Goal: Information Seeking & Learning: Learn about a topic

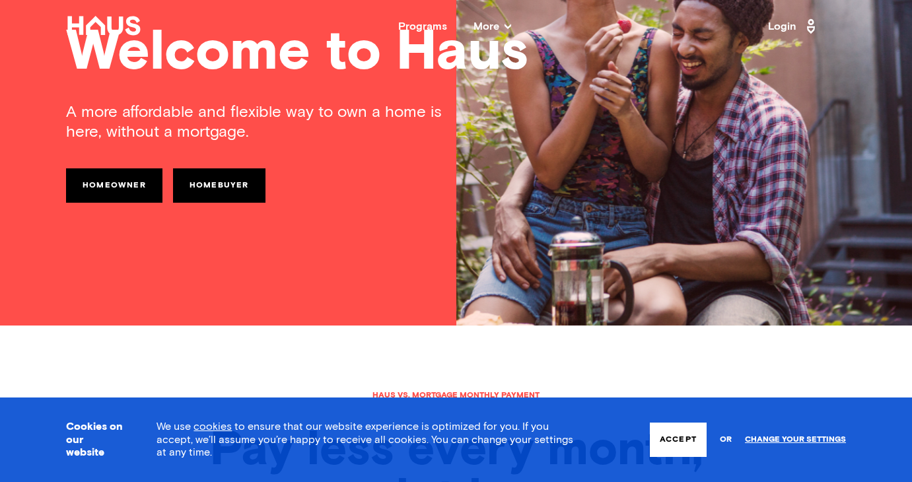
scroll to position [158, 0]
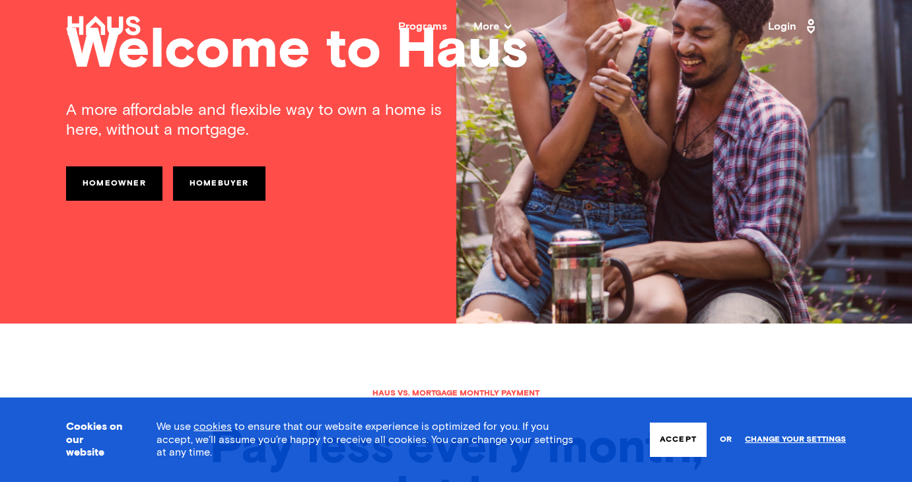
click at [662, 436] on button "Accept" at bounding box center [678, 440] width 57 height 34
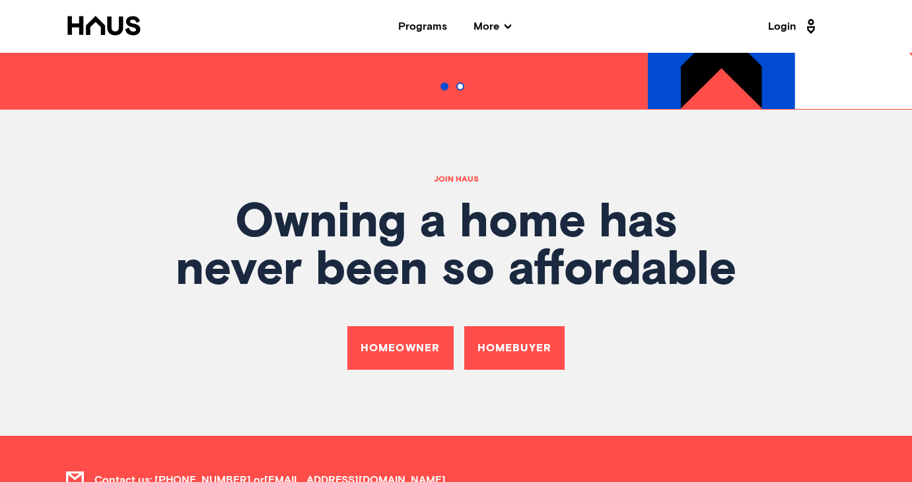
scroll to position [4697, 0]
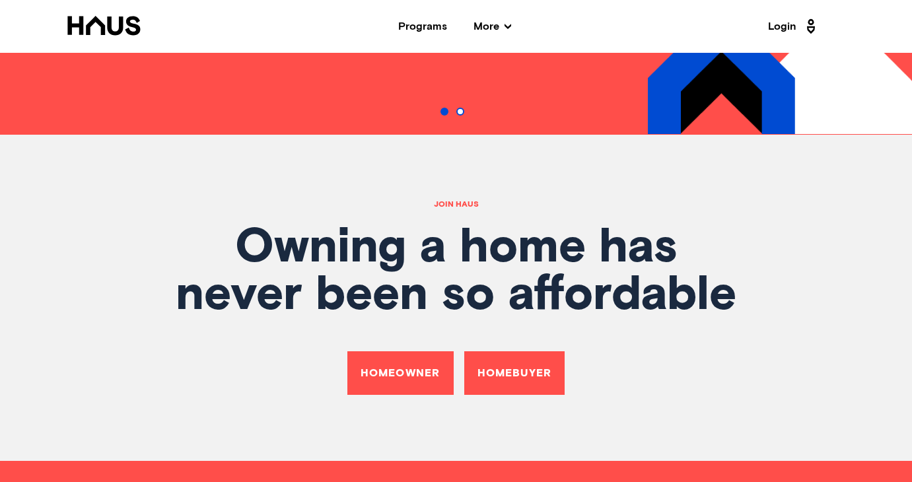
click at [497, 25] on span "More" at bounding box center [492, 26] width 38 height 11
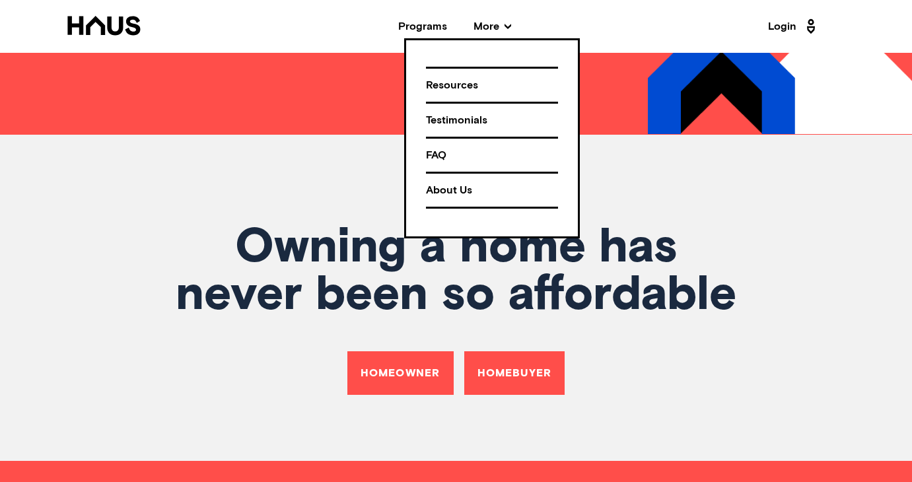
click at [650, 254] on h1 "Owning a home has never been so affordable" at bounding box center [456, 271] width 780 height 95
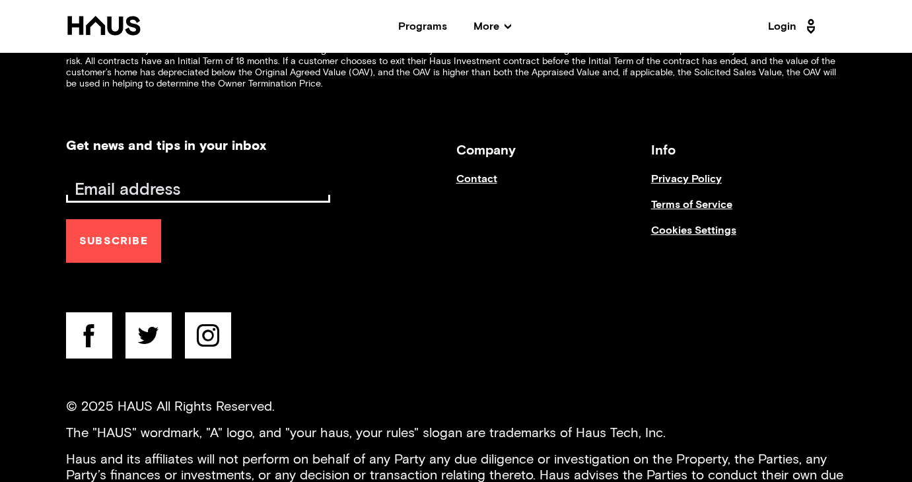
scroll to position [5290, 0]
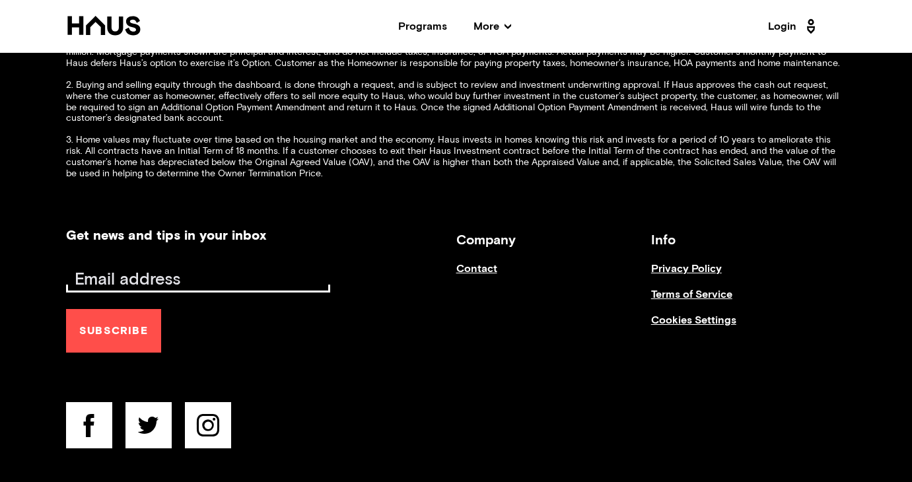
click at [487, 263] on link "Contact" at bounding box center [553, 276] width 195 height 26
click at [479, 263] on link "Contact" at bounding box center [553, 276] width 195 height 26
click at [504, 20] on nav "Back Programs More Resources Testimonials FAQ About Us Login" at bounding box center [456, 26] width 912 height 53
click at [479, 23] on span "More" at bounding box center [492, 26] width 38 height 11
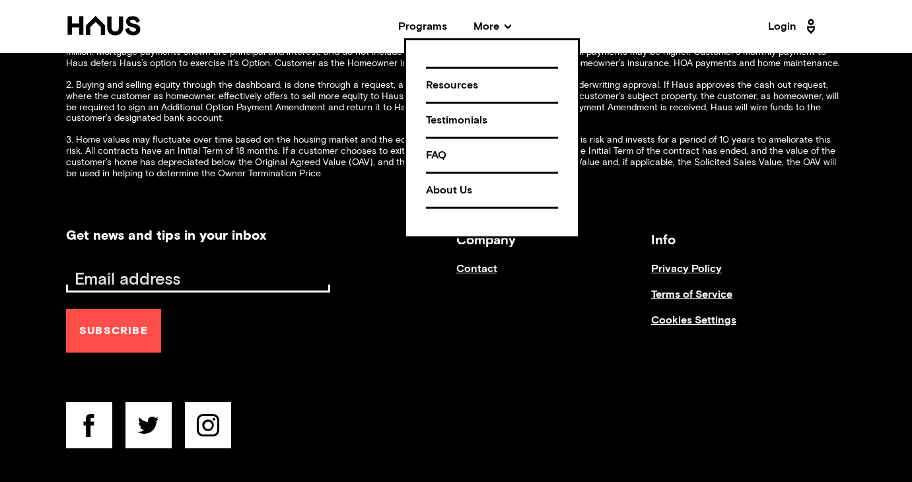
click at [445, 181] on div "About Us" at bounding box center [492, 190] width 132 height 23
